Goal: Information Seeking & Learning: Check status

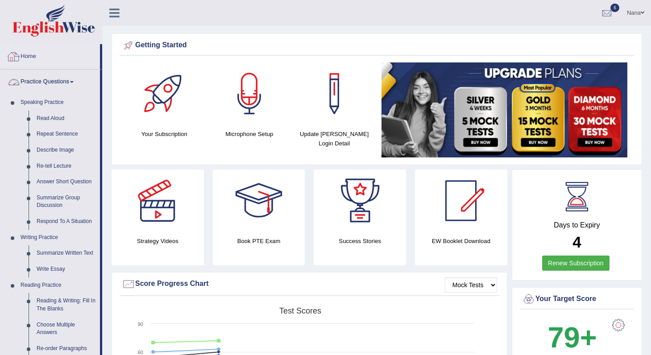
click at [28, 85] on link "Practice Questions" at bounding box center [49, 81] width 99 height 22
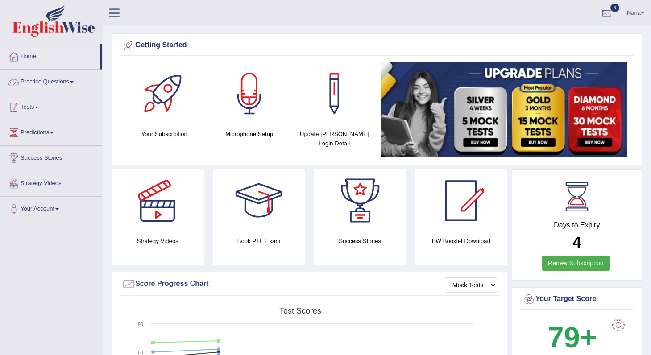
click at [36, 108] on link "Tests" at bounding box center [51, 106] width 102 height 22
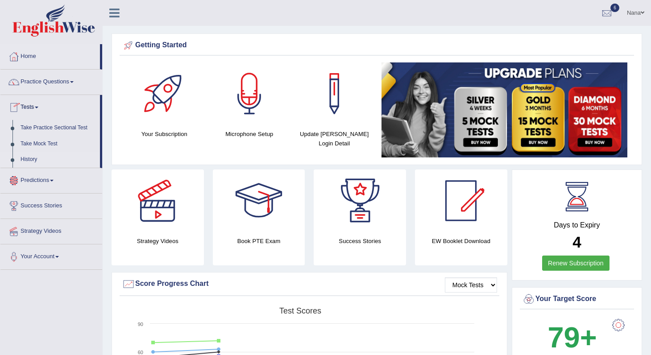
click at [27, 163] on link "History" at bounding box center [58, 160] width 83 height 16
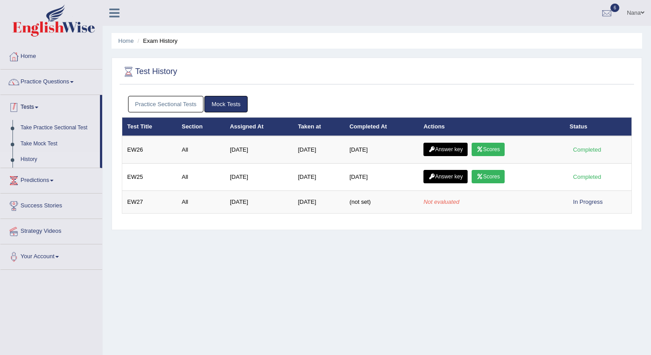
click at [161, 105] on link "Practice Sectional Tests" at bounding box center [166, 104] width 76 height 17
click at [29, 158] on link "History" at bounding box center [58, 160] width 83 height 16
click at [166, 101] on link "Practice Sectional Tests" at bounding box center [166, 104] width 76 height 17
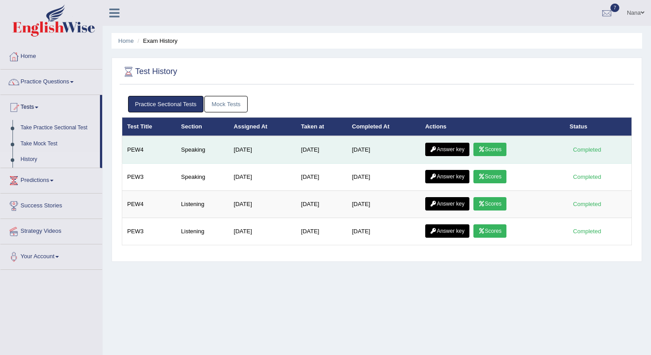
click at [490, 150] on link "Scores" at bounding box center [489, 149] width 33 height 13
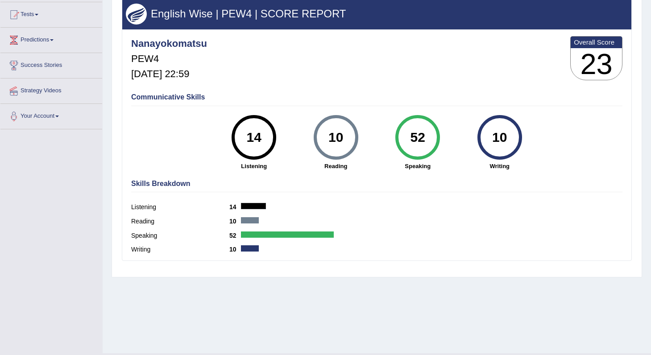
scroll to position [113, 0]
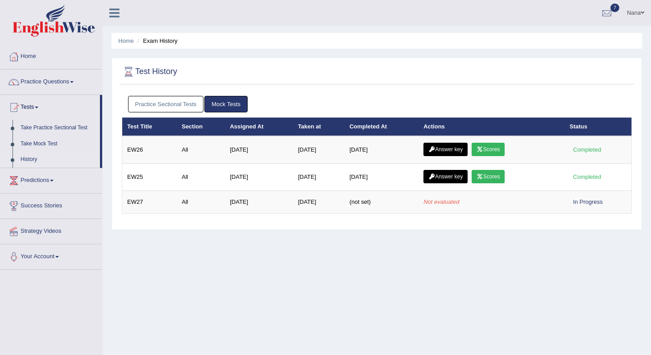
click at [178, 104] on link "Practice Sectional Tests" at bounding box center [166, 104] width 76 height 17
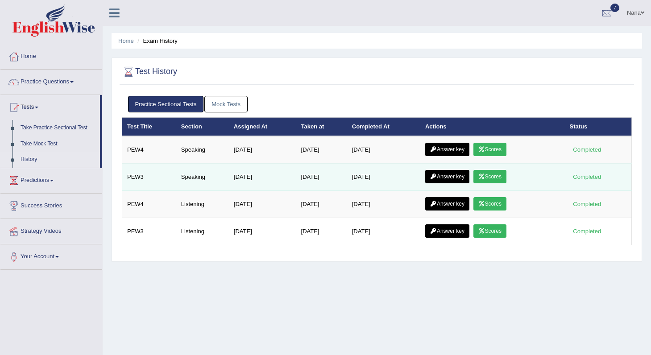
click at [501, 178] on link "Scores" at bounding box center [489, 176] width 33 height 13
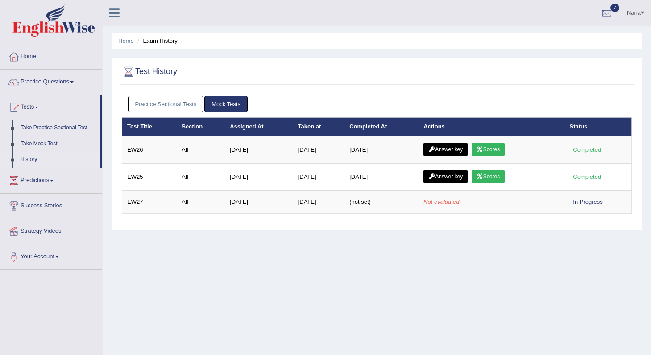
click at [175, 98] on link "Practice Sectional Tests" at bounding box center [166, 104] width 76 height 17
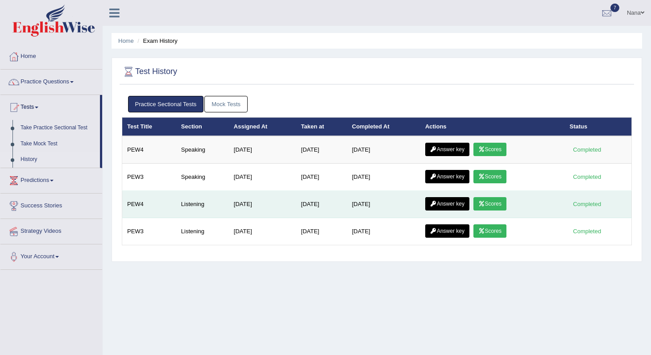
click at [500, 203] on link "Scores" at bounding box center [489, 203] width 33 height 13
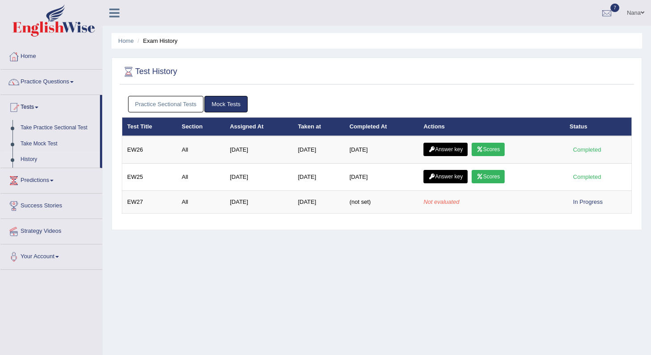
click at [172, 103] on link "Practice Sectional Tests" at bounding box center [166, 104] width 76 height 17
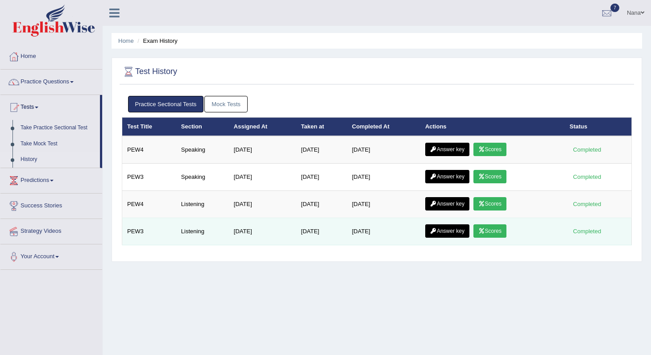
click at [501, 234] on link "Scores" at bounding box center [489, 230] width 33 height 13
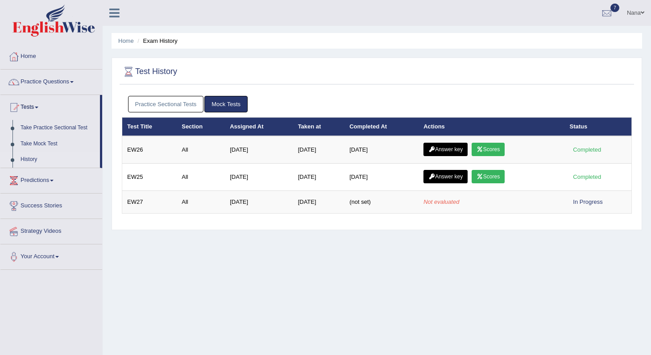
click at [170, 101] on link "Practice Sectional Tests" at bounding box center [166, 104] width 76 height 17
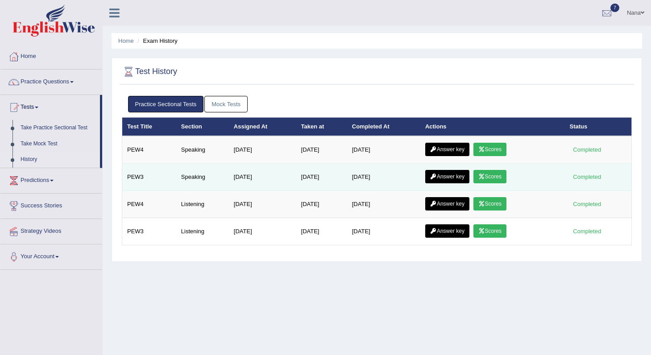
click at [492, 175] on link "Scores" at bounding box center [489, 176] width 33 height 13
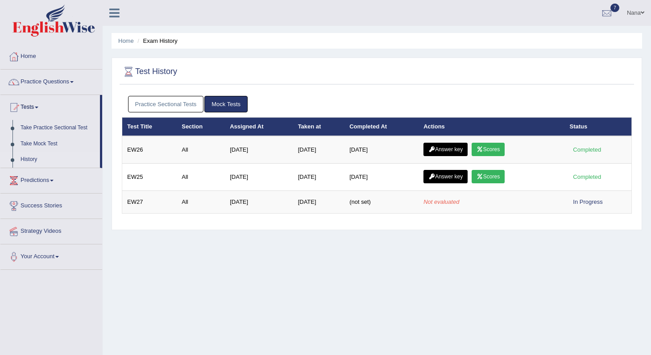
click at [157, 102] on link "Practice Sectional Tests" at bounding box center [166, 104] width 76 height 17
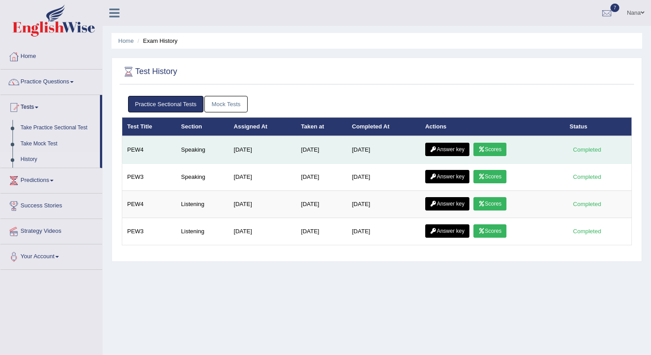
click at [498, 152] on link "Scores" at bounding box center [489, 149] width 33 height 13
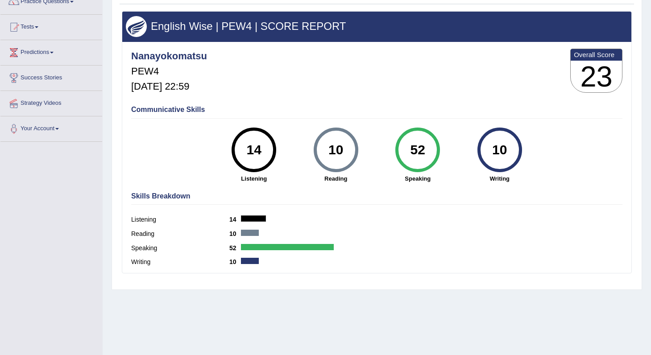
scroll to position [113, 0]
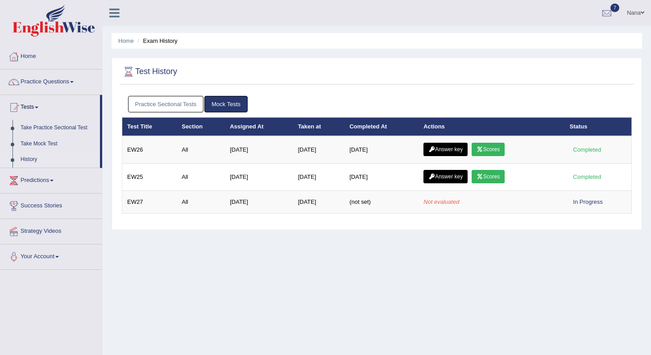
click at [149, 108] on link "Practice Sectional Tests" at bounding box center [166, 104] width 76 height 17
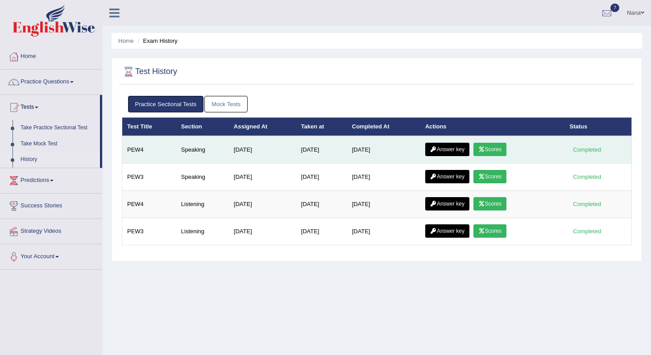
click at [461, 145] on link "Answer key" at bounding box center [447, 149] width 44 height 13
